Goal: Find specific fact: Find specific fact

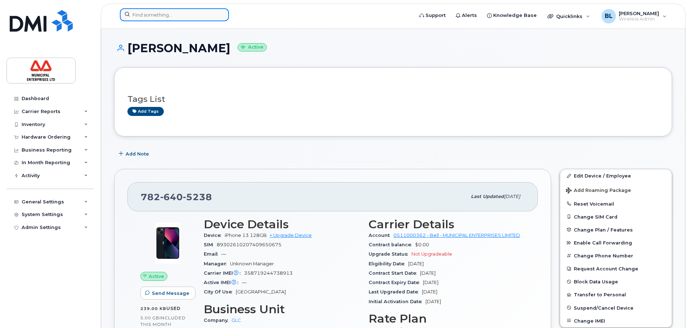
click at [158, 15] on input at bounding box center [174, 14] width 109 height 13
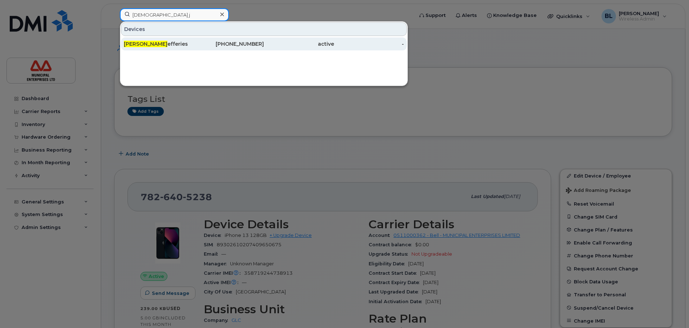
type input "jeshua j"
click at [155, 44] on div "Jeshua J efferies" at bounding box center [159, 43] width 70 height 7
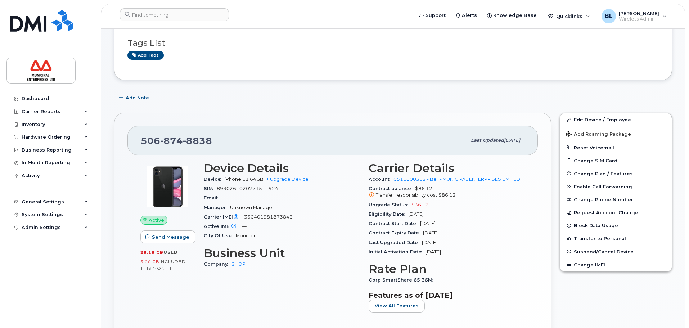
scroll to position [72, 0]
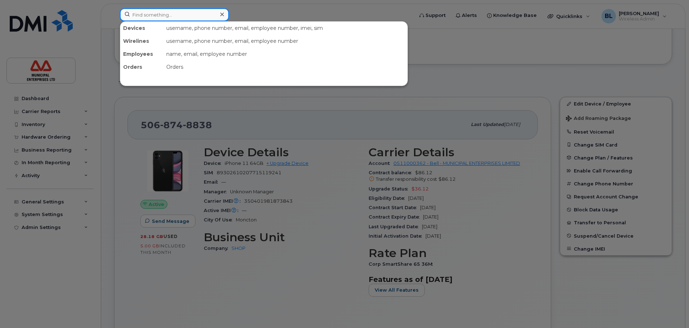
click at [163, 16] on input at bounding box center [174, 14] width 109 height 13
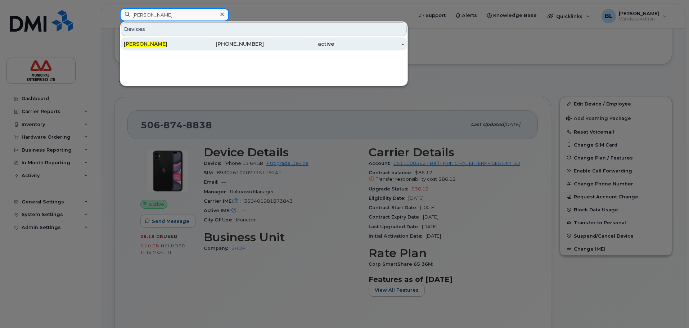
type input "tom black"
click at [147, 44] on span "Tom Black" at bounding box center [146, 44] width 44 height 6
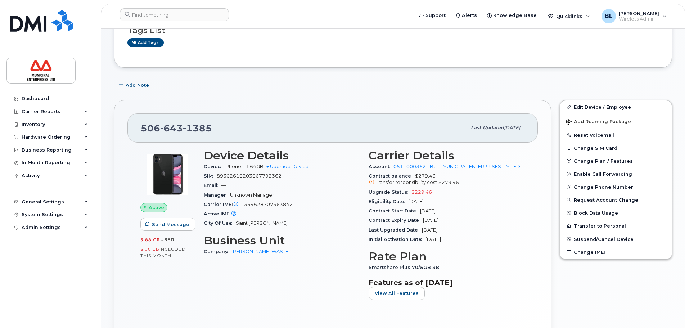
scroll to position [72, 0]
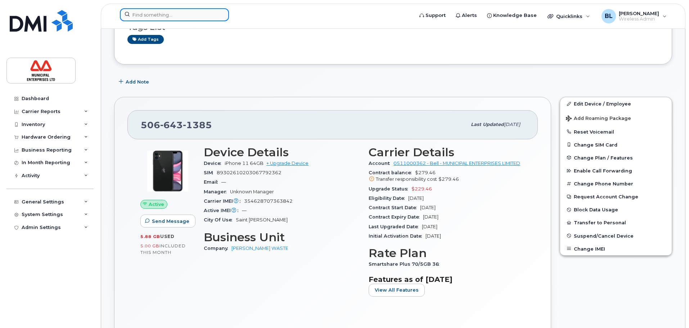
click at [175, 18] on input at bounding box center [174, 14] width 109 height 13
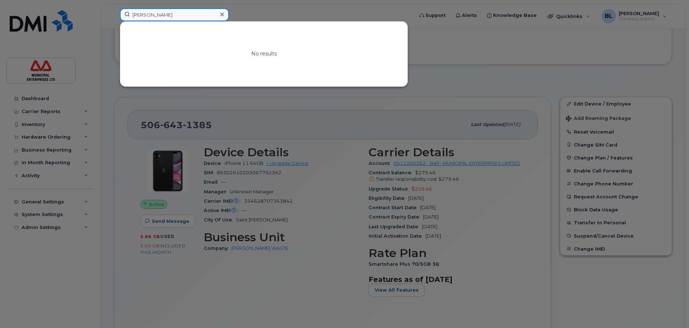
drag, startPoint x: 168, startPoint y: 14, endPoint x: 87, endPoint y: 15, distance: 80.3
click at [114, 15] on div "gary boyd No results" at bounding box center [264, 16] width 300 height 16
click at [572, 44] on div at bounding box center [344, 164] width 689 height 328
drag, startPoint x: 177, startPoint y: 11, endPoint x: 86, endPoint y: 21, distance: 91.6
click at [114, 18] on div "gary boyd No results" at bounding box center [264, 16] width 300 height 16
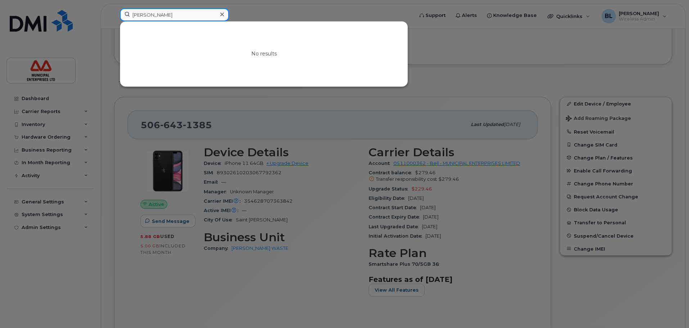
paste input "506-651-1326"
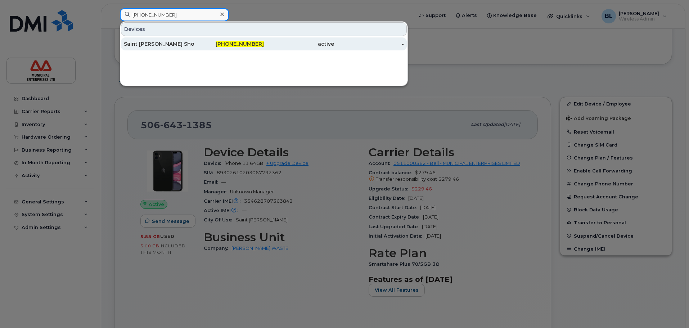
type input "506-651-1326"
click at [168, 45] on div "Saint [PERSON_NAME] Shop Phone" at bounding box center [159, 43] width 70 height 7
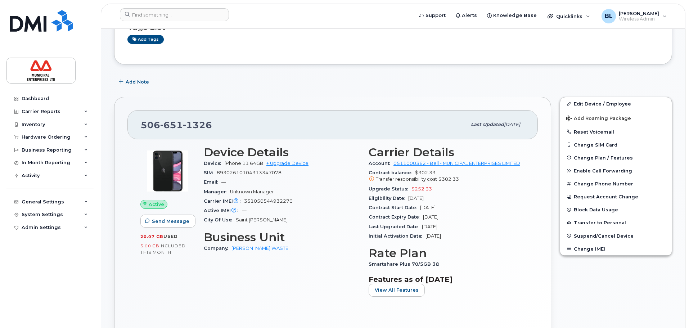
scroll to position [108, 0]
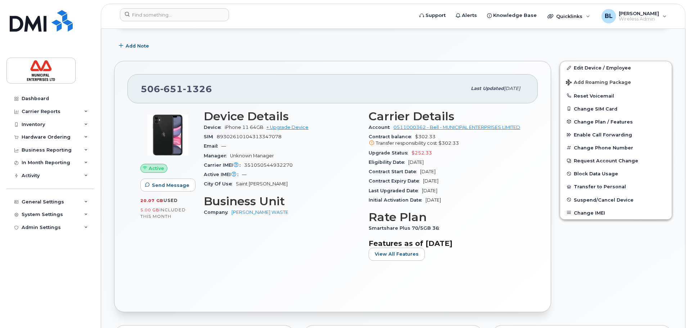
drag, startPoint x: 452, startPoint y: 171, endPoint x: 421, endPoint y: 172, distance: 31.7
click at [421, 172] on div "Contract Start Date [DATE]" at bounding box center [447, 171] width 156 height 9
click at [294, 249] on div "Device Details Device iPhone 11 64GB + Upgrade Device SIM [TECHNICAL_ID] Email …" at bounding box center [281, 187] width 165 height 165
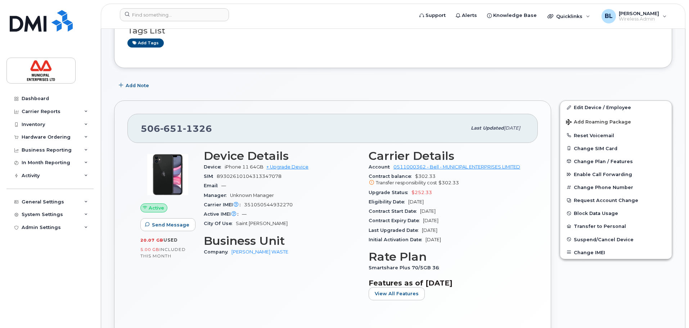
scroll to position [0, 0]
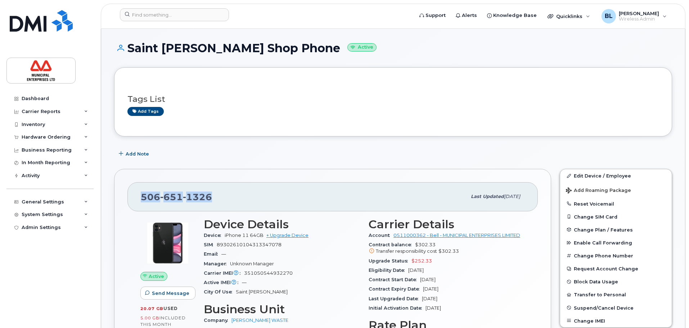
drag, startPoint x: 212, startPoint y: 197, endPoint x: 131, endPoint y: 197, distance: 80.6
click at [131, 197] on div "[PHONE_NUMBER] Last updated [DATE]" at bounding box center [332, 196] width 410 height 29
copy span "[PHONE_NUMBER]"
